Goal: Find specific page/section: Find specific page/section

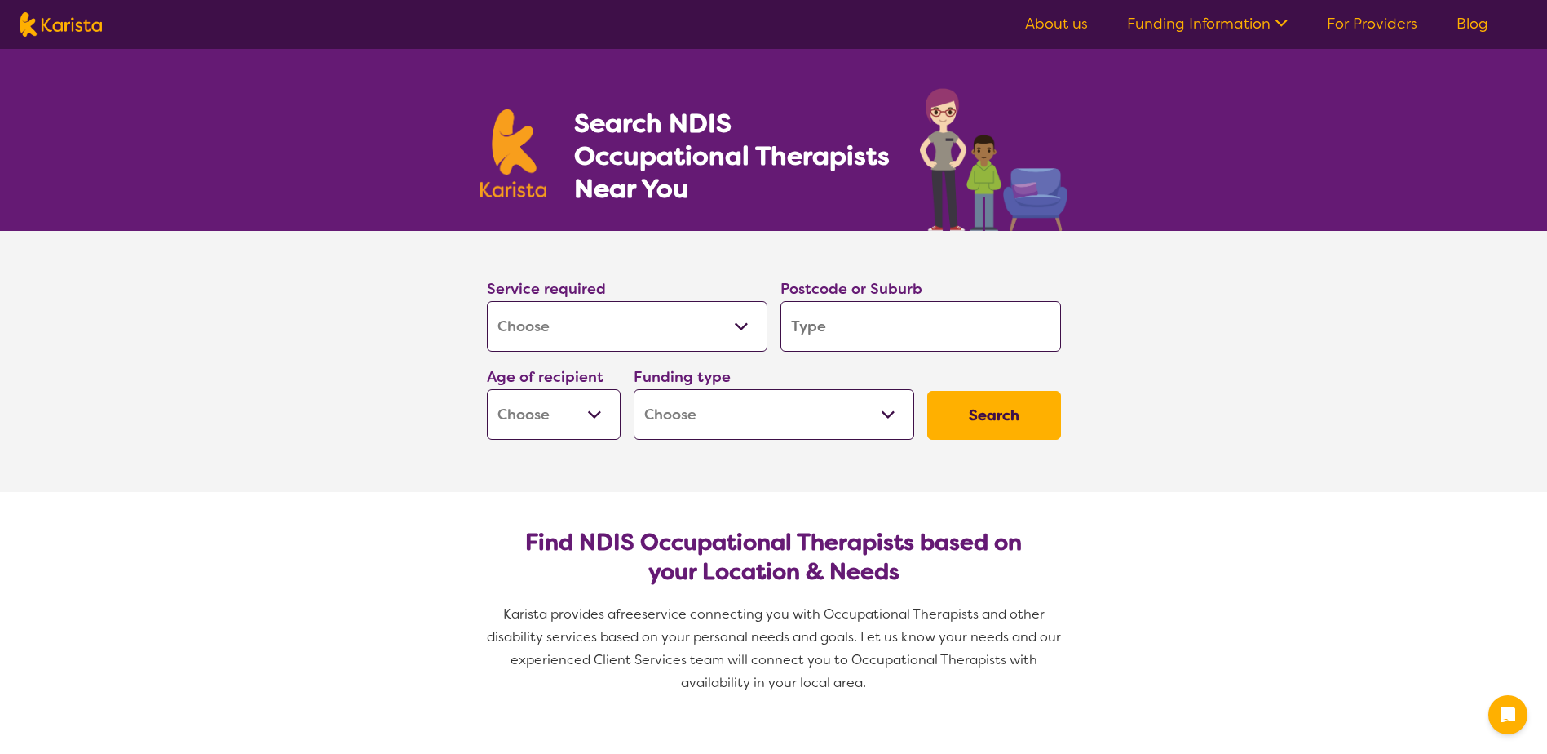
select select "[MEDICAL_DATA]"
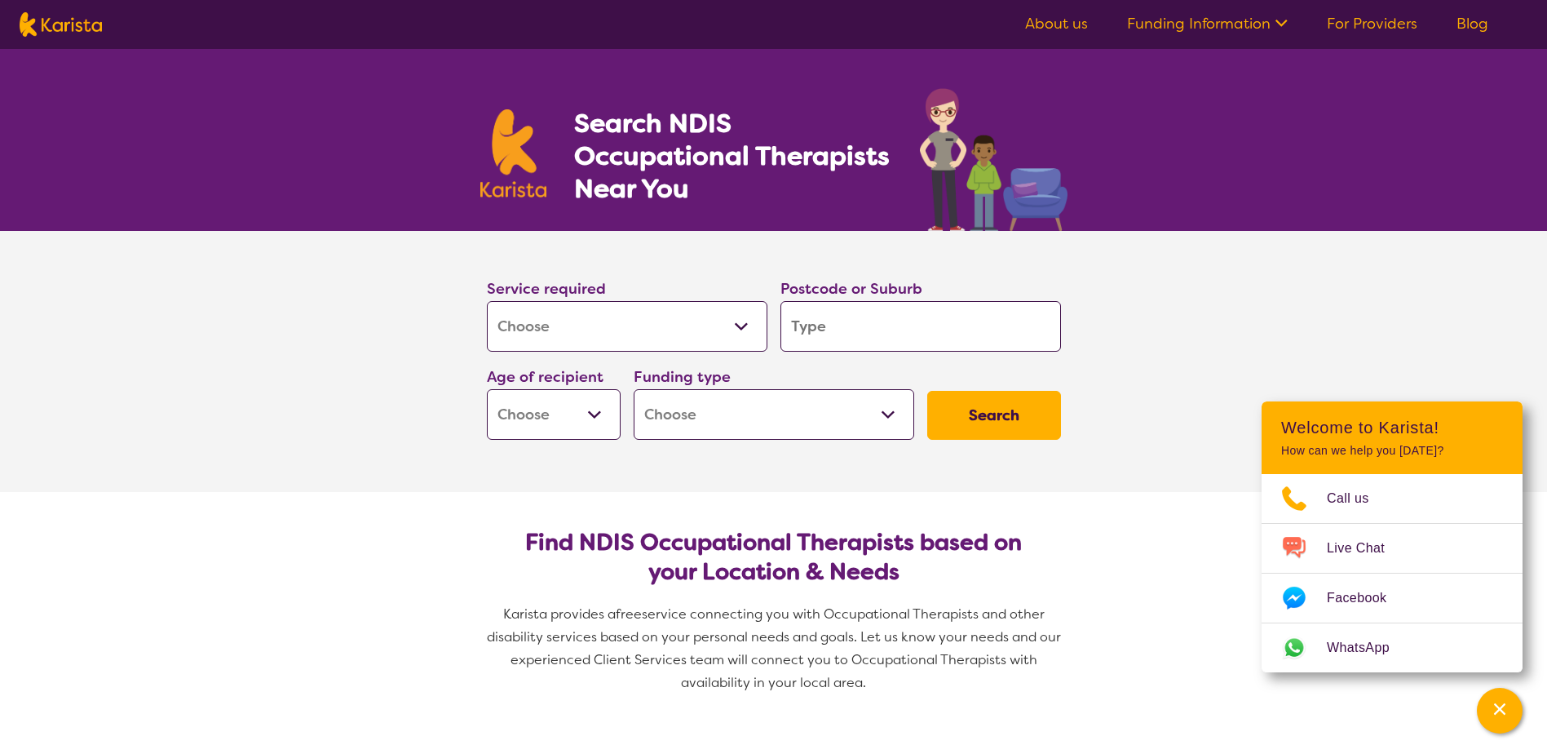
click at [883, 335] on input "search" at bounding box center [921, 326] width 281 height 51
type input "l"
type input "la"
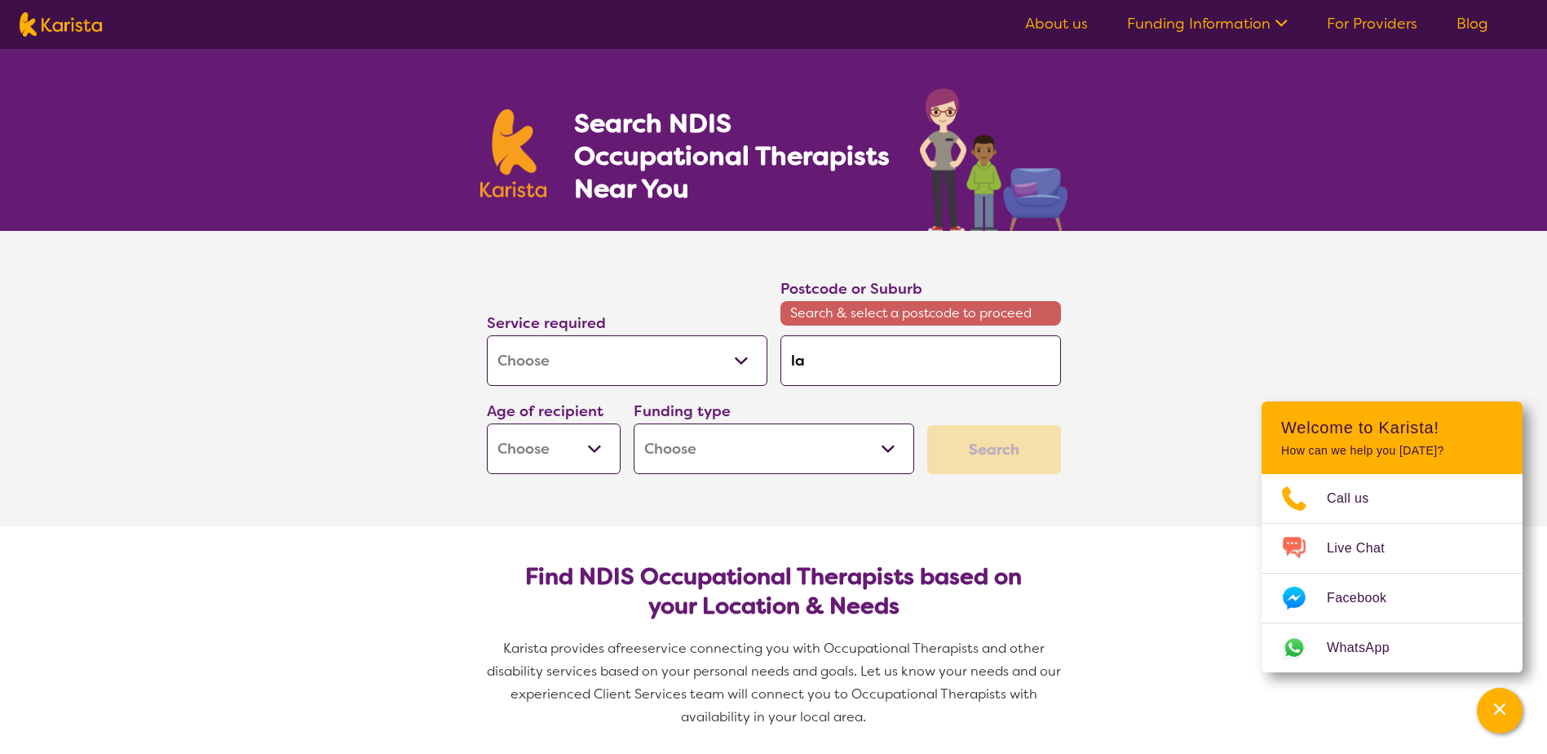
type input "lak"
type input "lake"
type input "lakes"
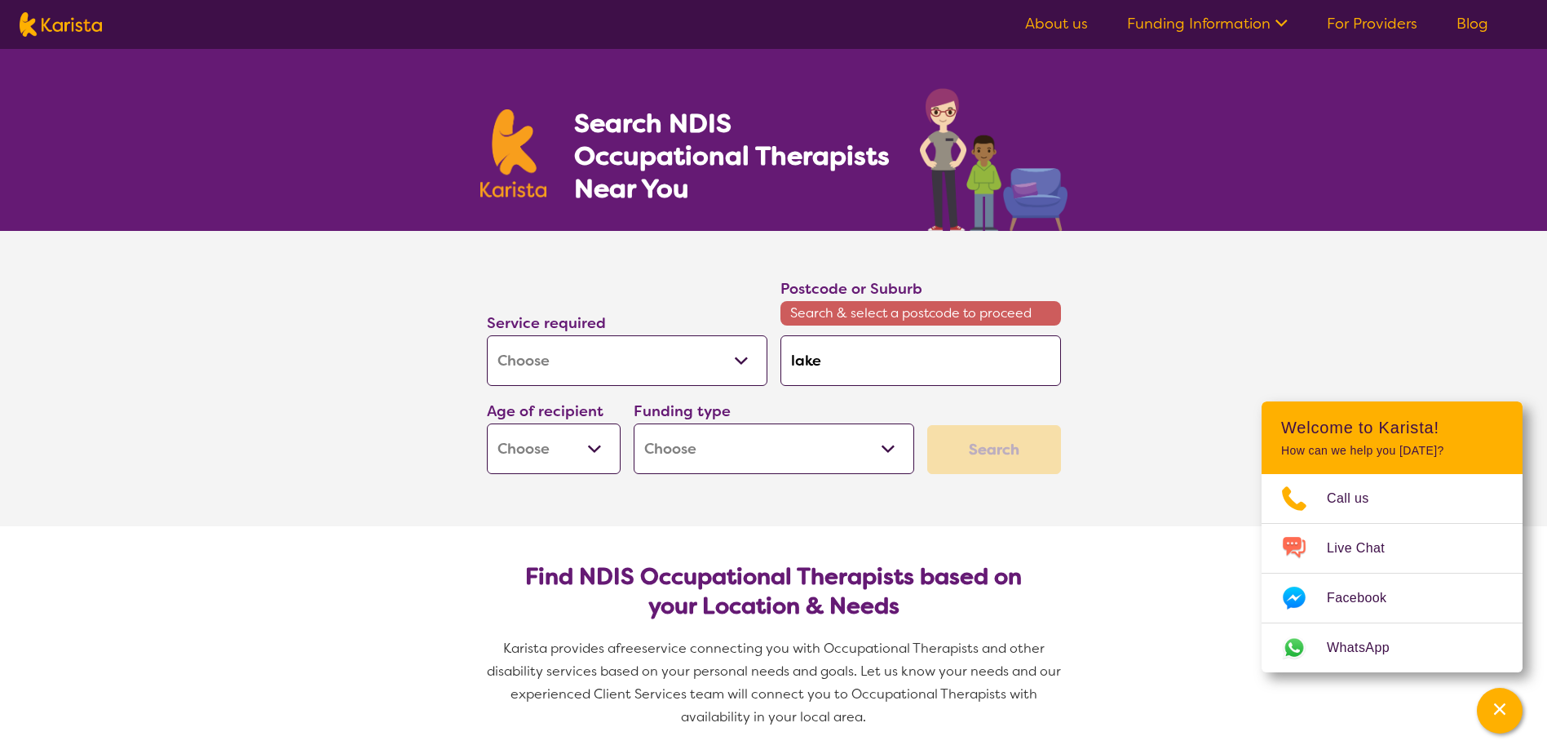
type input "lakes"
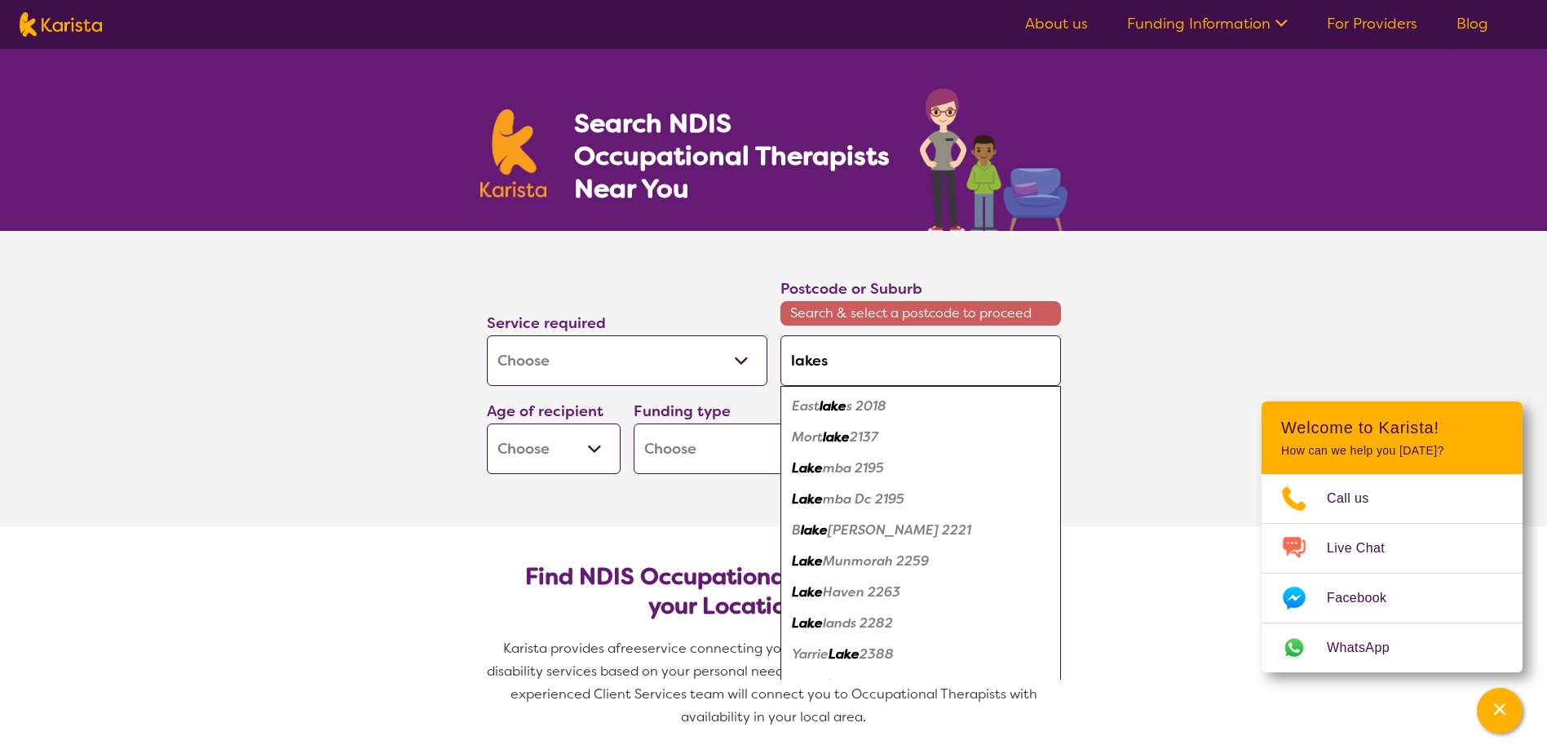
type input "lakes"
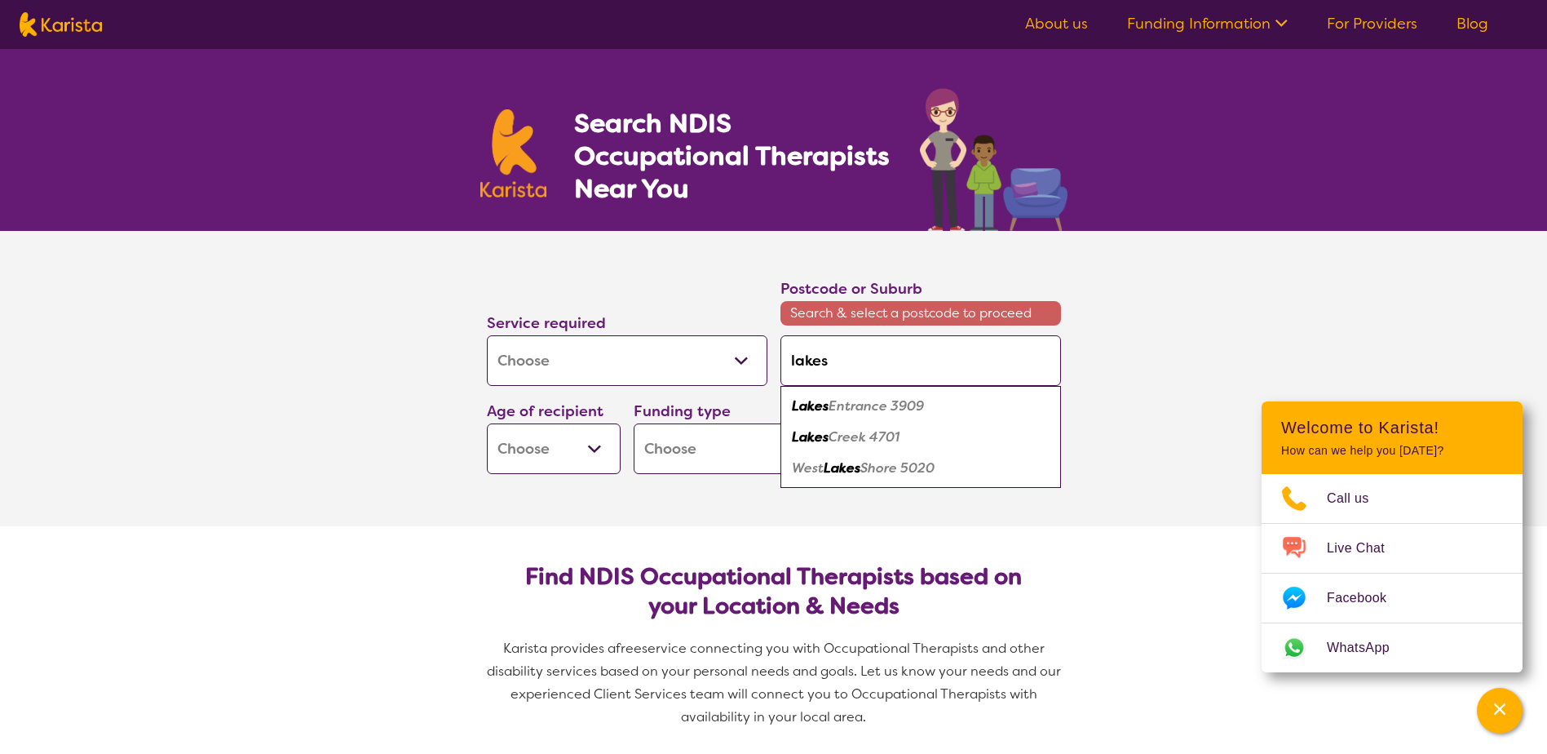
click at [892, 403] on em "Entrance 3909" at bounding box center [876, 405] width 95 height 17
type input "3909"
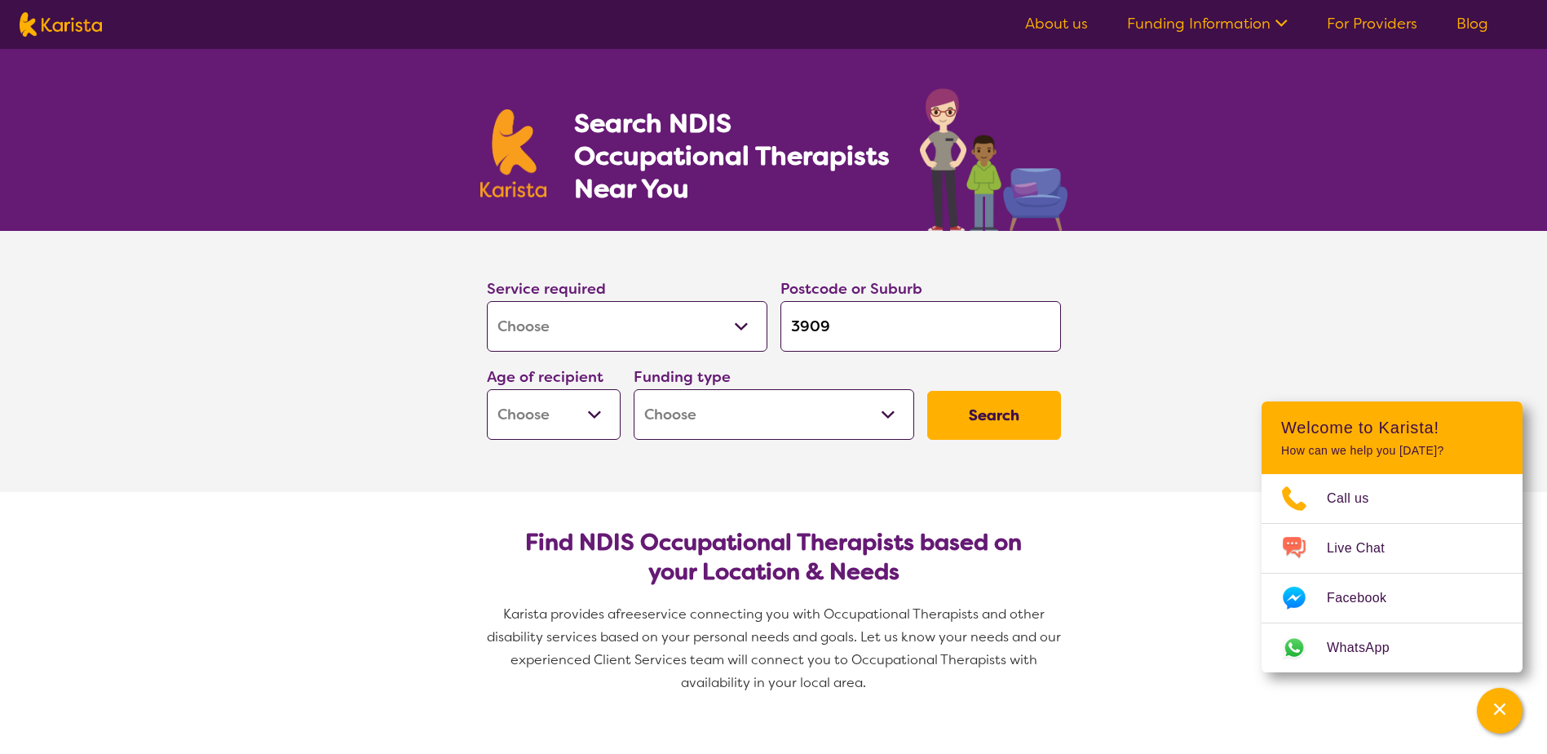
click at [1015, 428] on button "Search" at bounding box center [995, 415] width 134 height 49
click at [1016, 426] on button "Search" at bounding box center [995, 415] width 134 height 49
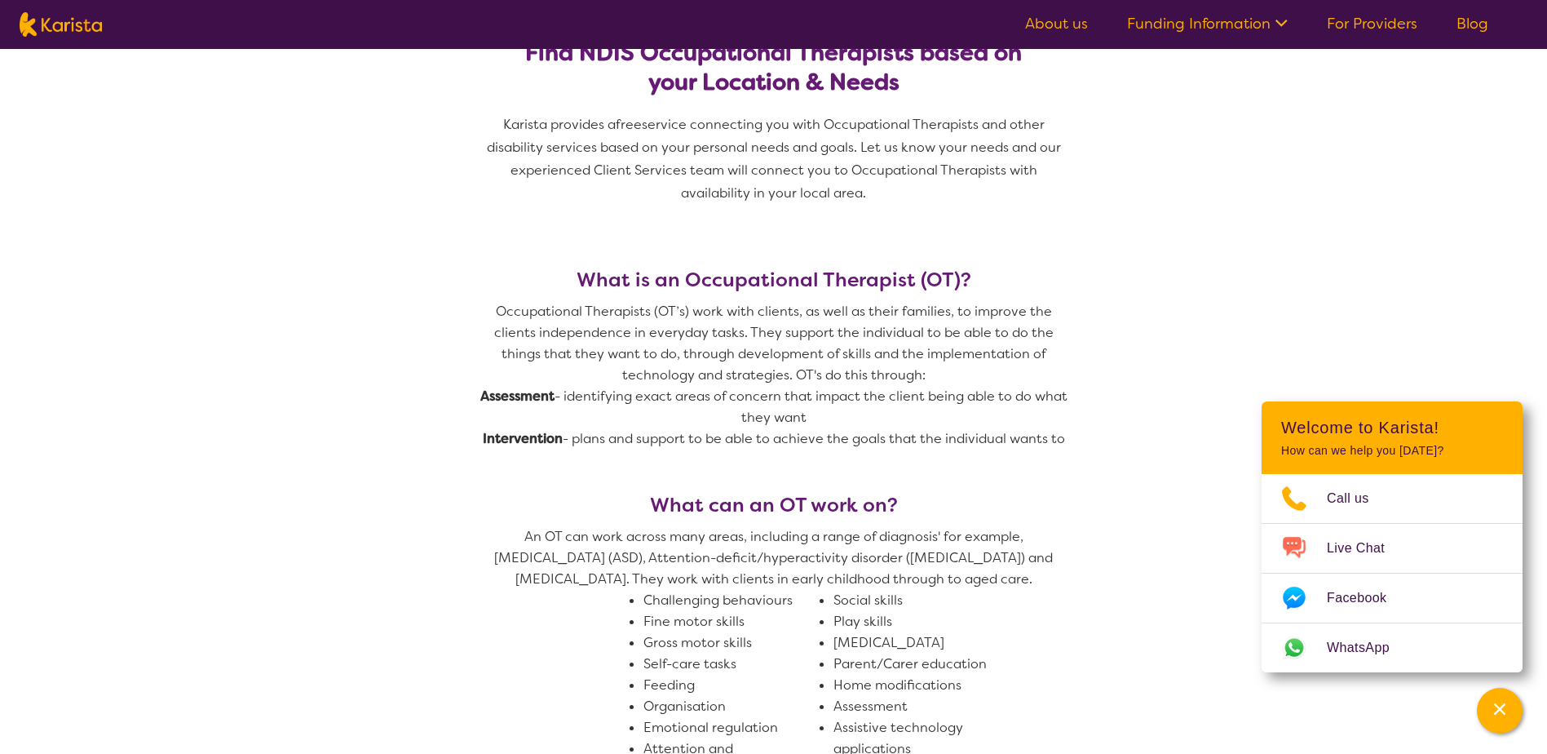
scroll to position [163, 0]
